Goal: Information Seeking & Learning: Learn about a topic

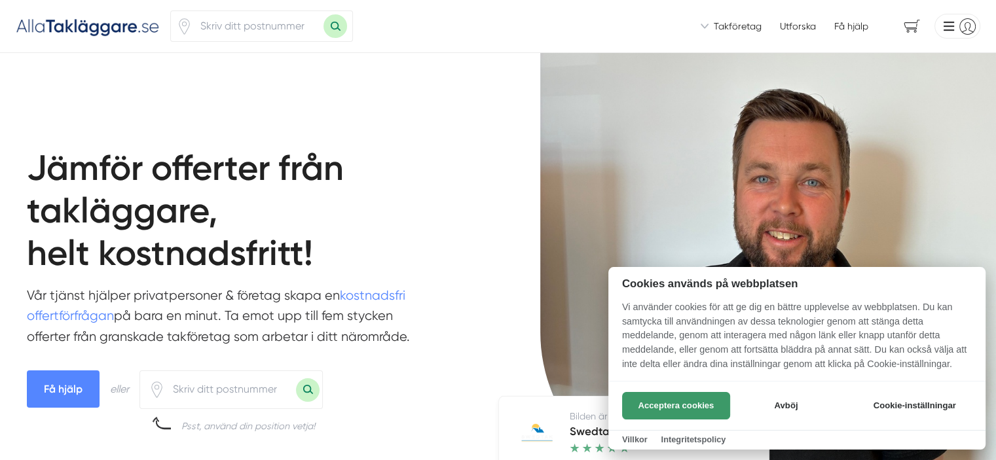
click at [667, 403] on button "Acceptera cookies" at bounding box center [676, 405] width 108 height 27
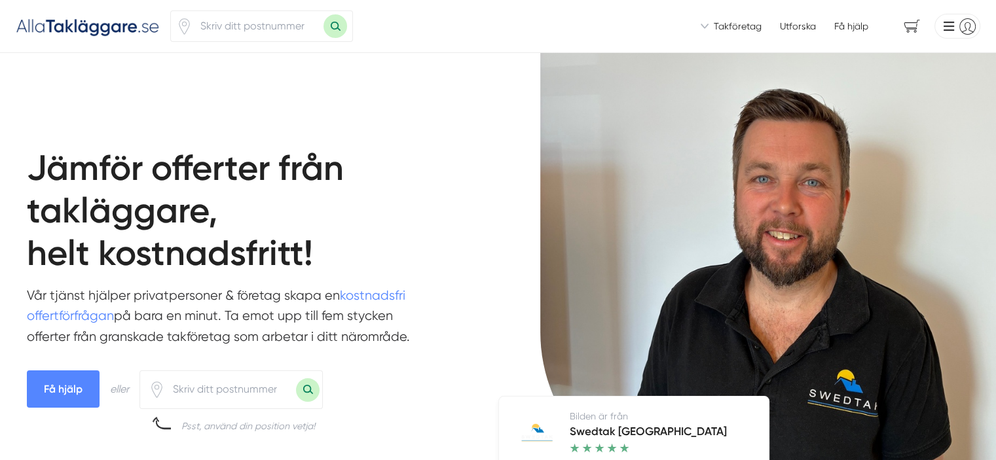
click at [263, 376] on input "number" at bounding box center [230, 389] width 131 height 30
click at [262, 386] on input "number" at bounding box center [230, 389] width 131 height 30
type input "81832"
click at [317, 391] on button "Sök med postnummer" at bounding box center [308, 390] width 24 height 24
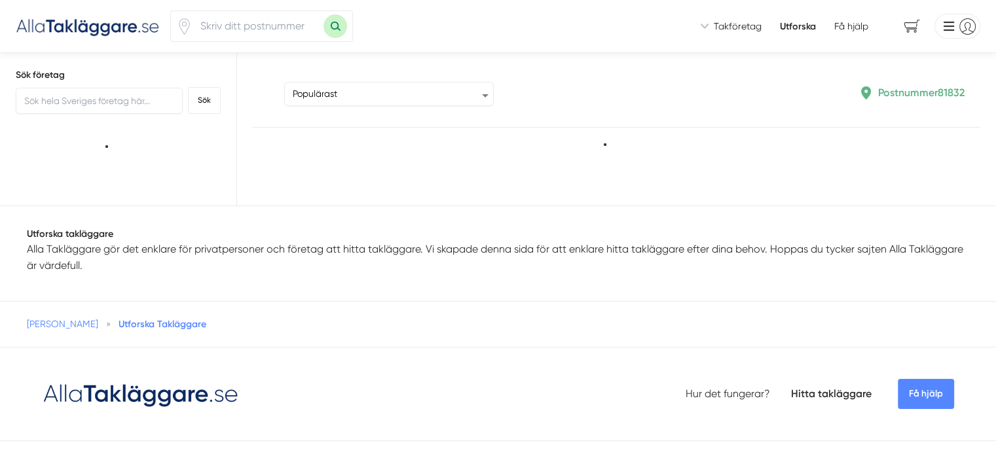
type input "81832"
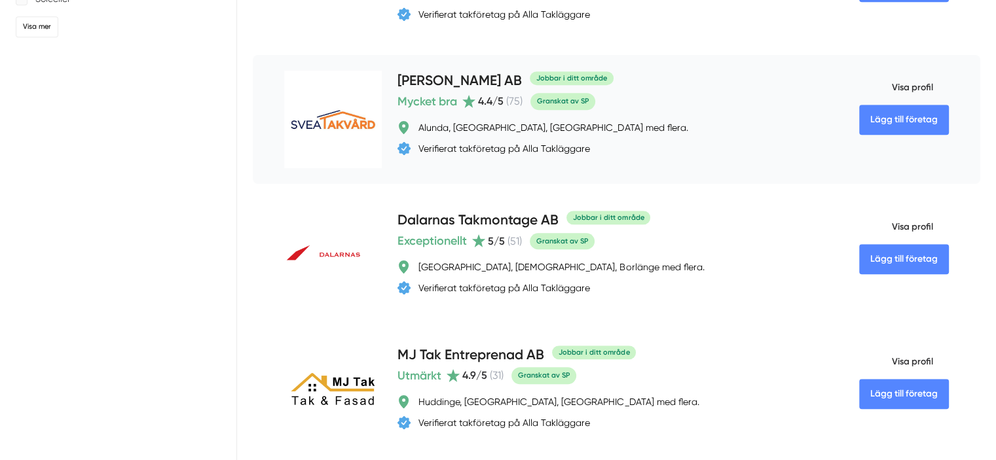
scroll to position [917, 0]
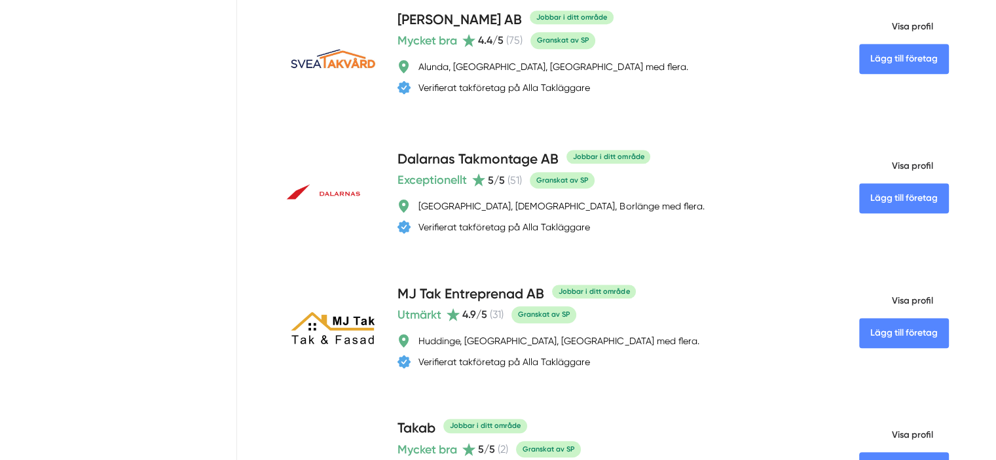
drag, startPoint x: 378, startPoint y: 164, endPoint x: 83, endPoint y: 289, distance: 320.7
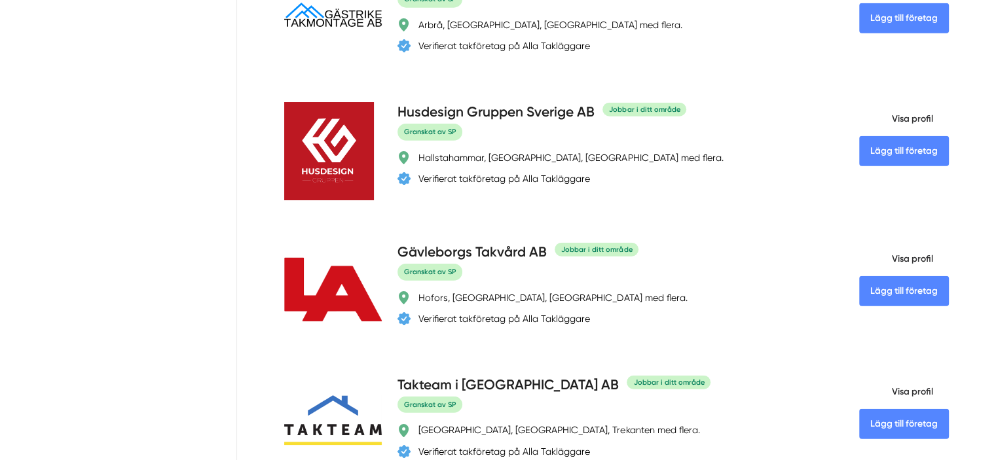
scroll to position [3208, 0]
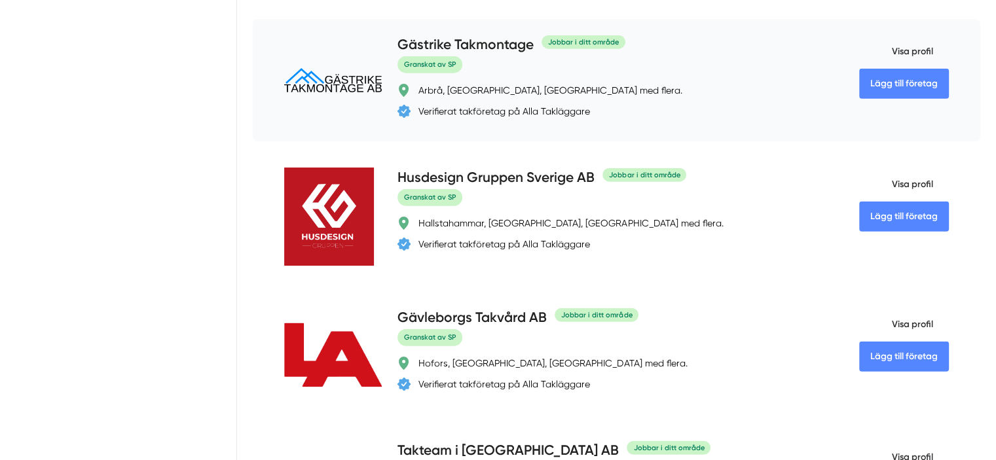
click at [398, 56] on h4 "Gästrike Takmontage" at bounding box center [465, 46] width 136 height 22
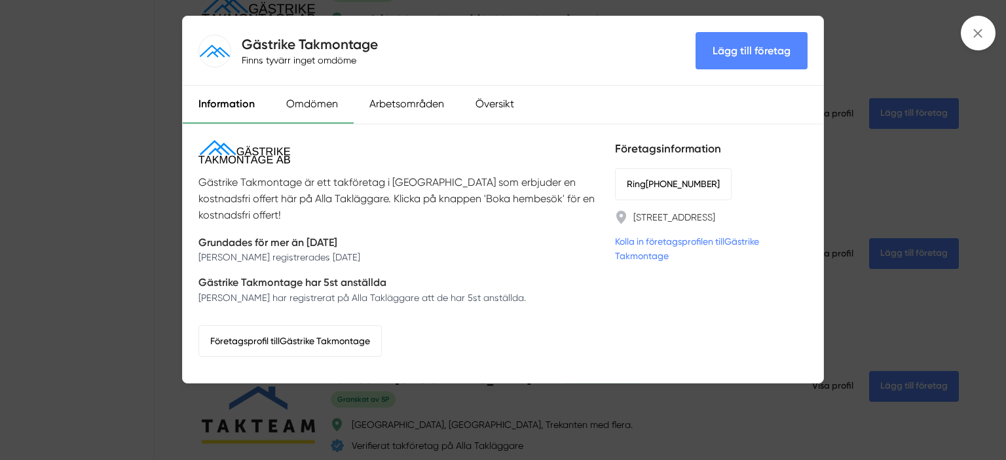
click at [325, 109] on div "Omdömen" at bounding box center [311, 105] width 83 height 38
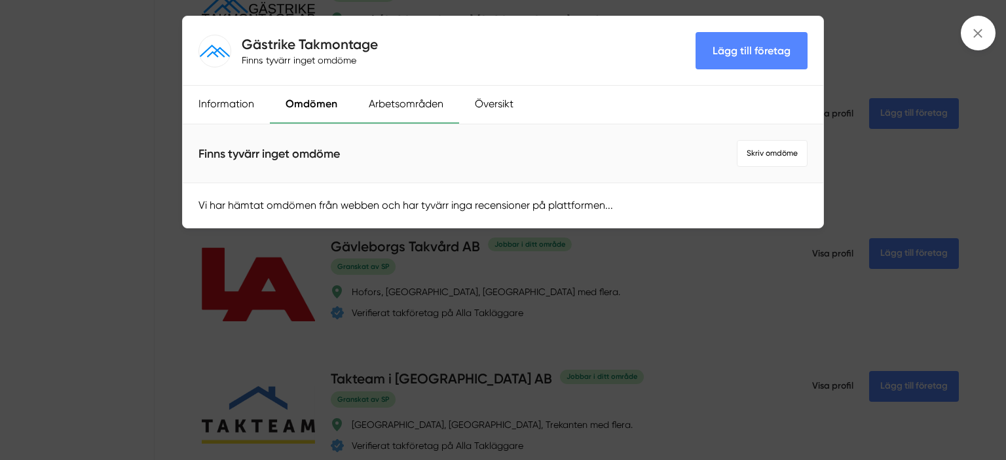
click at [424, 113] on div "Arbetsområden" at bounding box center [406, 105] width 106 height 38
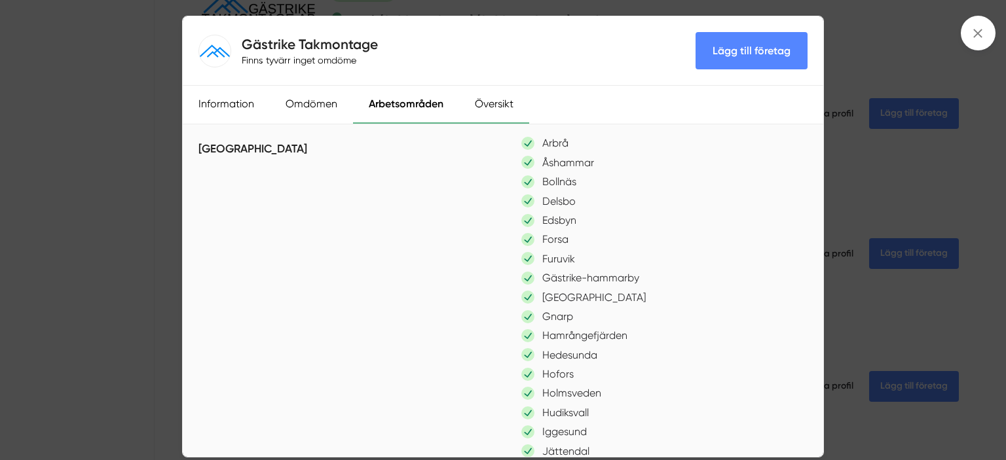
click at [491, 100] on div "Översikt" at bounding box center [494, 105] width 70 height 38
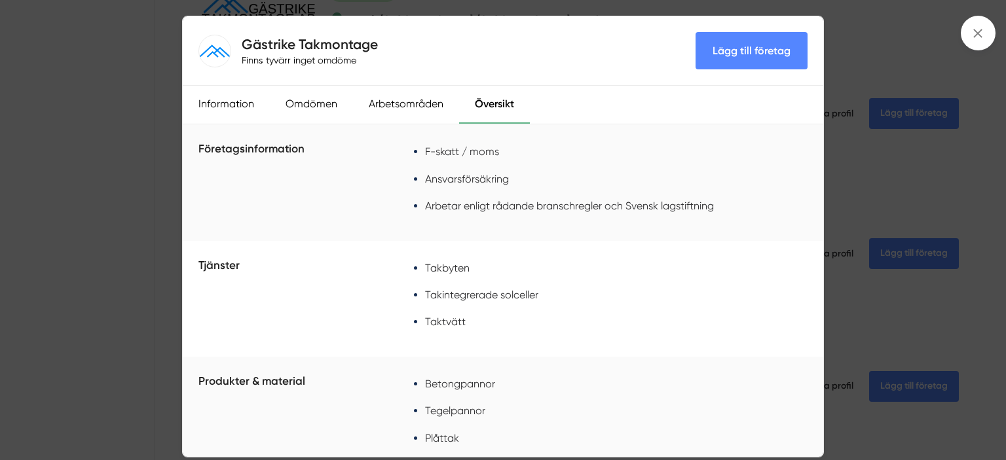
click at [864, 263] on div "Gästrike Takmontage Finns tyvärr inget omdöme Lägg till företag Information Omd…" at bounding box center [503, 230] width 1006 height 460
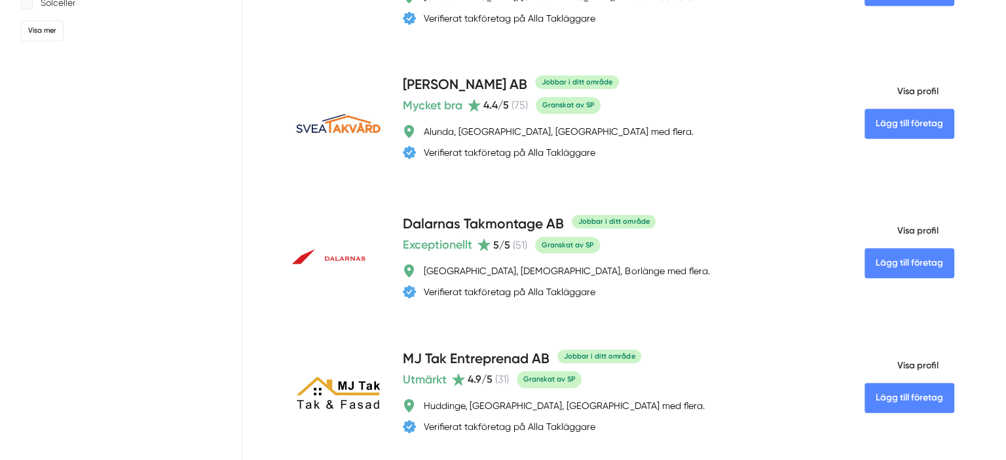
scroll to position [851, 0]
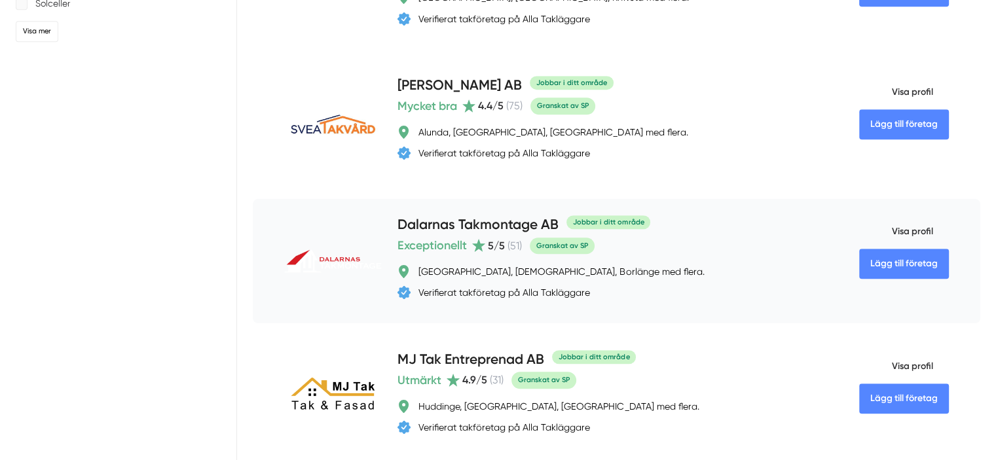
click at [431, 223] on h4 "Dalarnas Takmontage AB" at bounding box center [477, 226] width 161 height 22
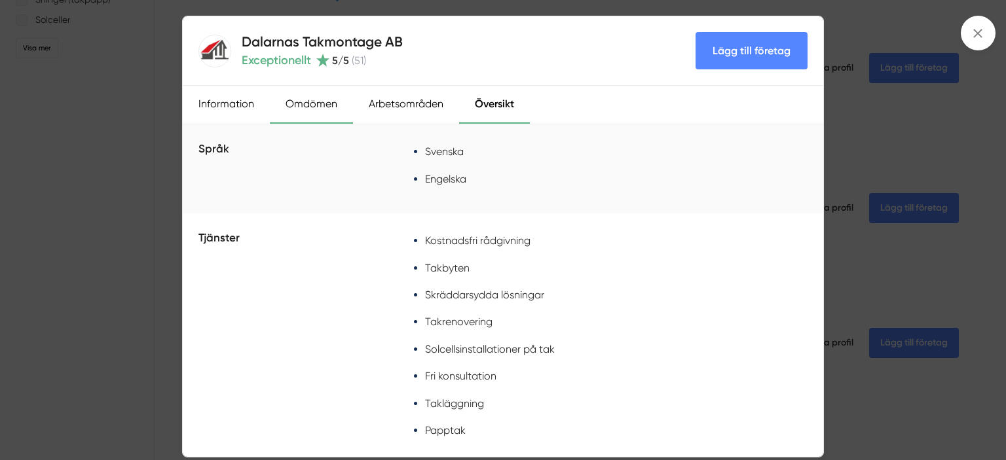
click at [311, 98] on div "Omdömen" at bounding box center [311, 105] width 83 height 38
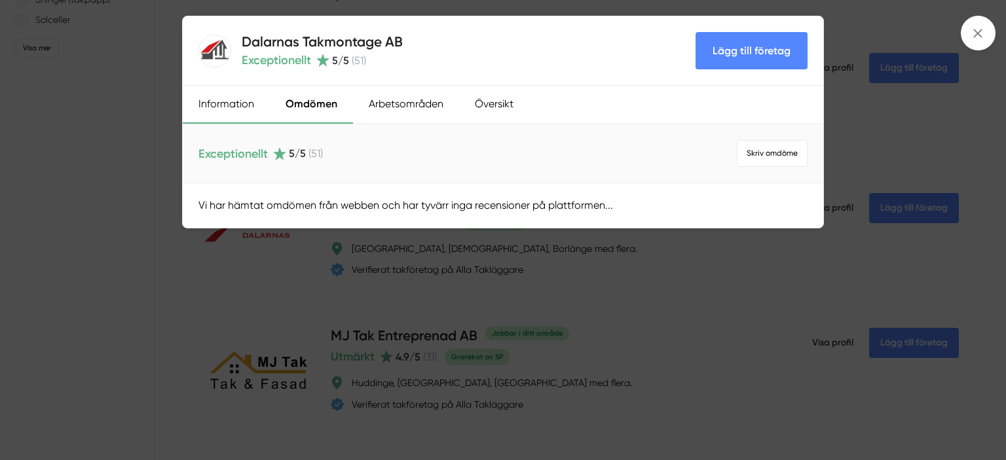
click at [224, 104] on div "Information" at bounding box center [226, 105] width 87 height 38
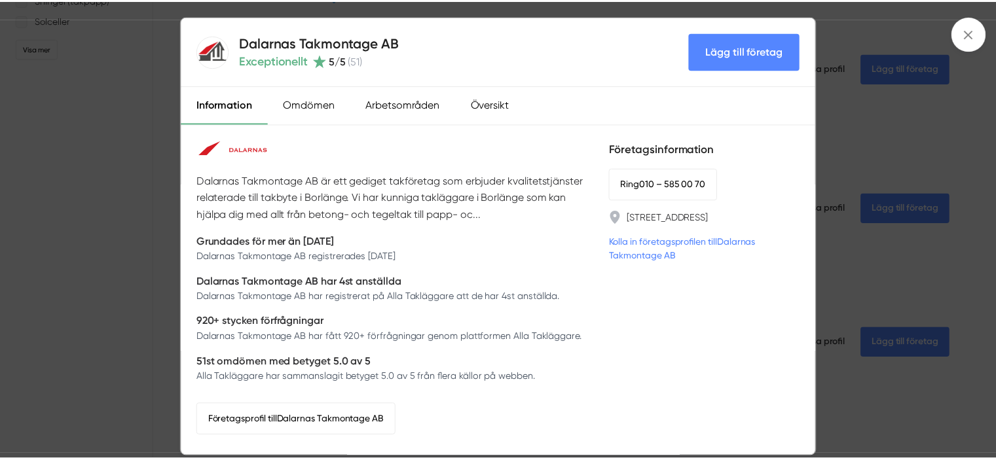
scroll to position [0, 0]
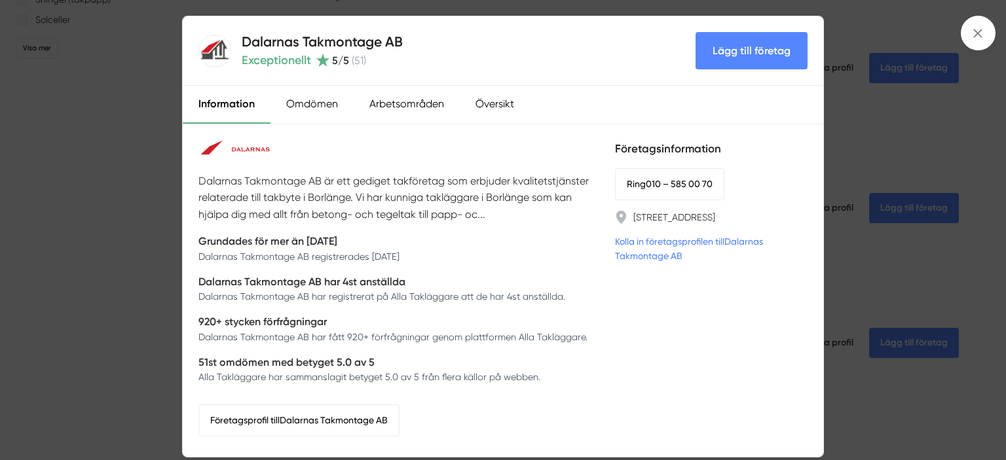
click at [92, 134] on div "Dalarnas Takmontage AB Exceptionellt 5 /5 ( 51 ) Lägg till företag Information …" at bounding box center [503, 230] width 1006 height 460
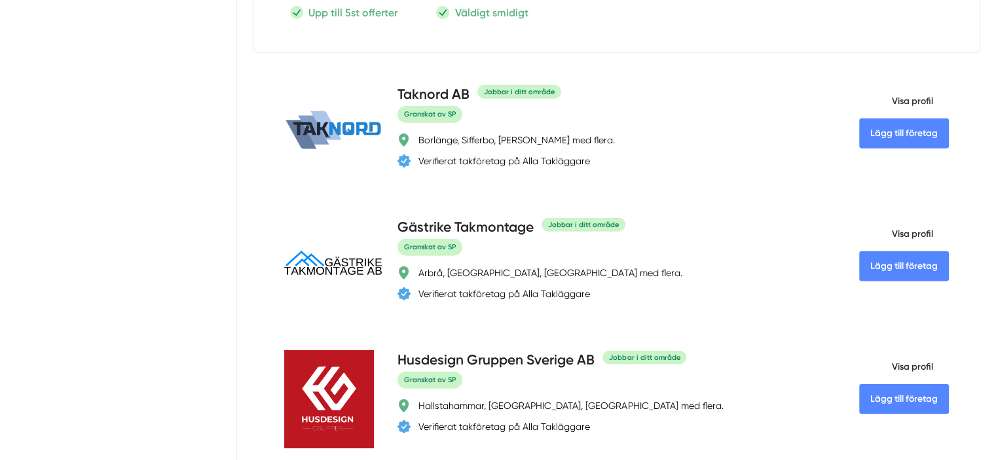
scroll to position [3077, 0]
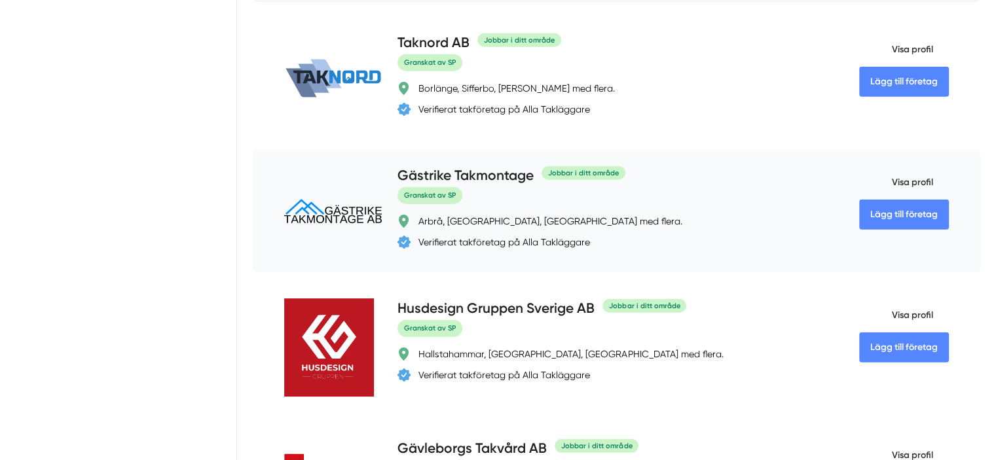
click at [425, 187] on h4 "Gästrike Takmontage" at bounding box center [465, 177] width 136 height 22
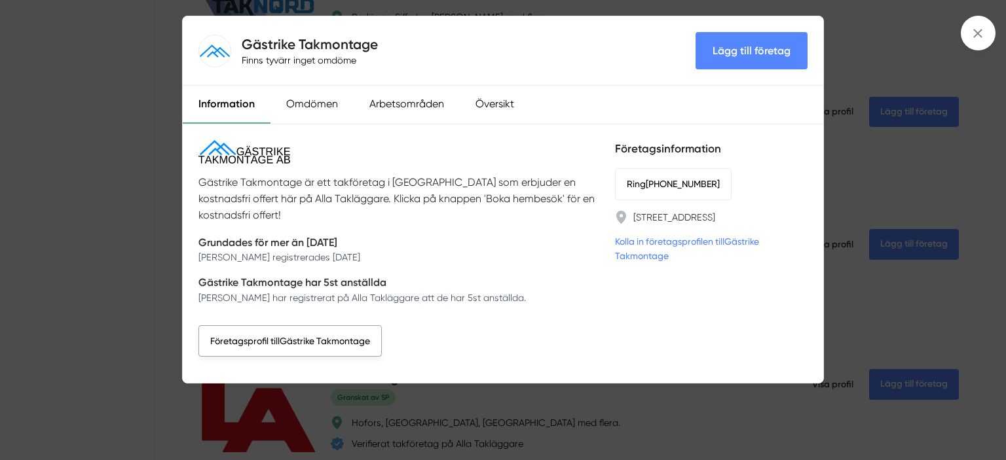
click at [346, 340] on link "Företagsprofil till Gästrike Takmontage" at bounding box center [289, 340] width 183 height 31
click at [968, 29] on span at bounding box center [977, 33] width 35 height 35
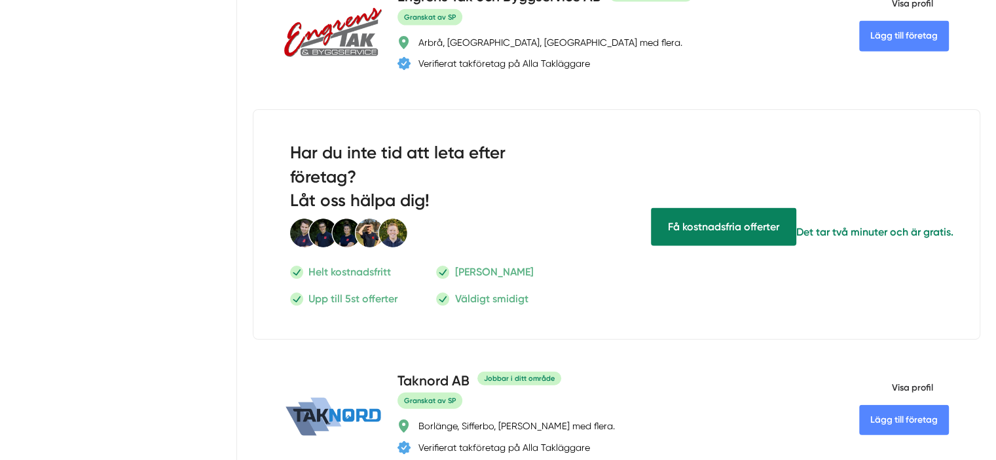
scroll to position [2553, 0]
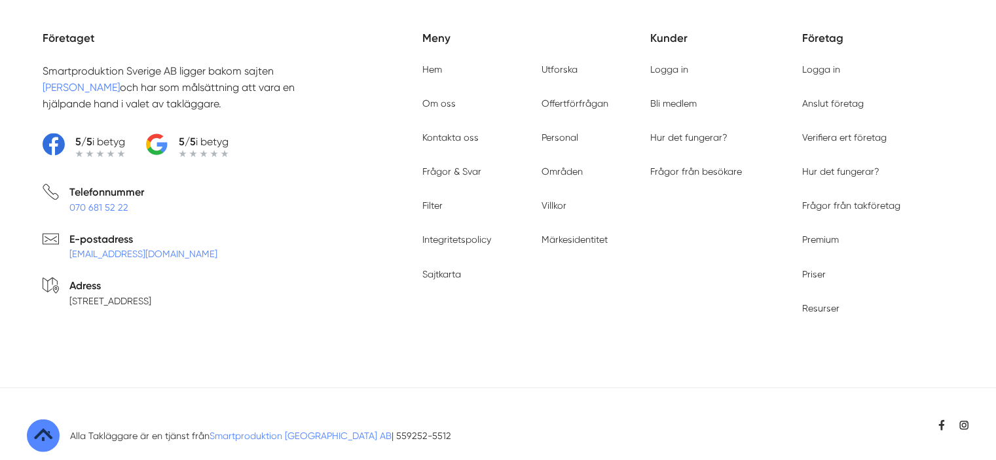
scroll to position [2958, 0]
